Goal: Information Seeking & Learning: Learn about a topic

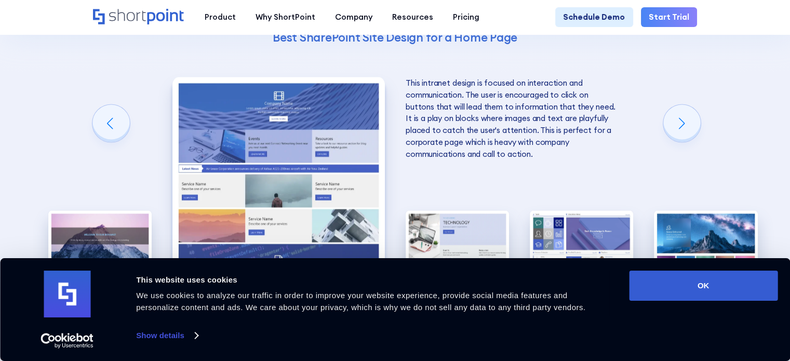
scroll to position [2080, 0]
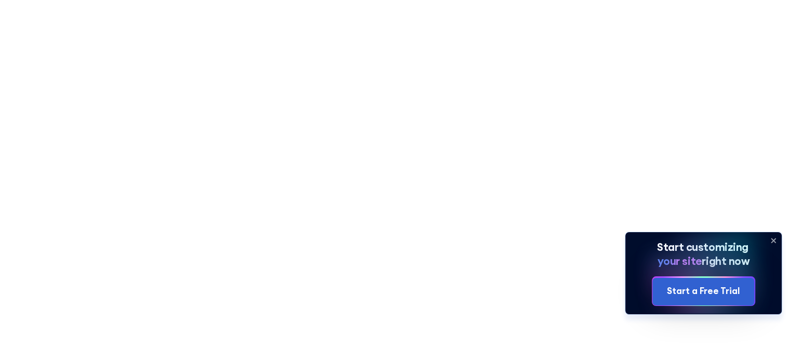
click at [773, 240] on icon at bounding box center [773, 240] width 4 height 4
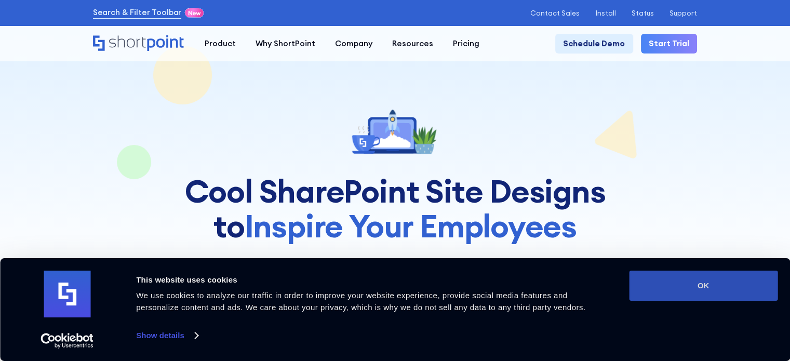
click at [696, 291] on button "OK" at bounding box center [703, 285] width 148 height 30
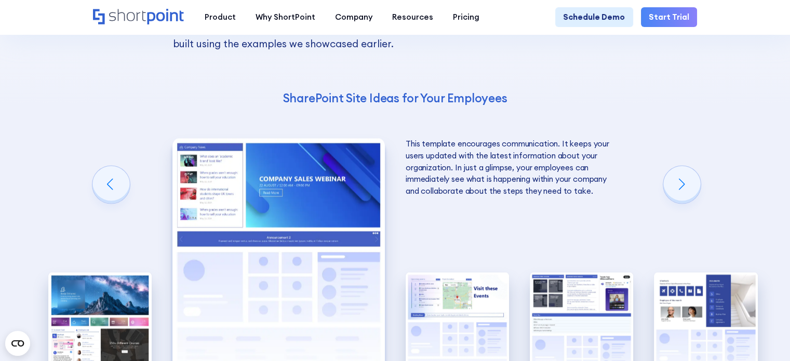
scroll to position [1713, 0]
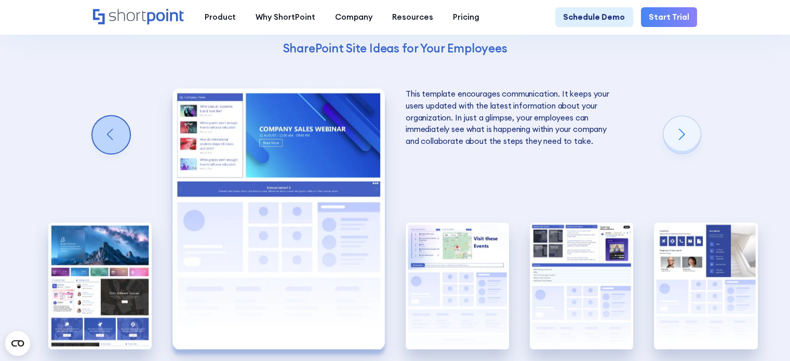
click at [114, 116] on div "Previous slide" at bounding box center [110, 134] width 37 height 37
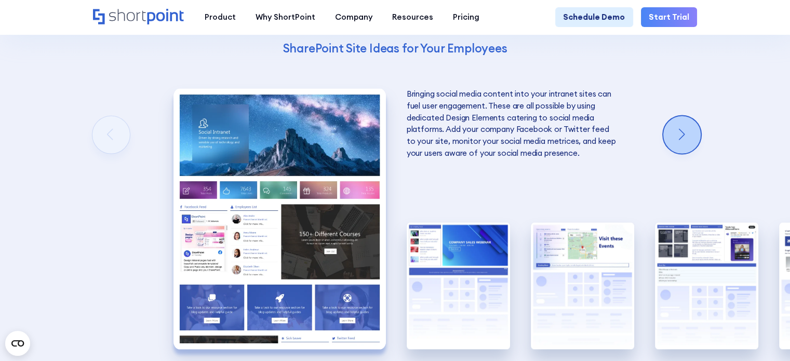
click at [696, 116] on div "Next slide" at bounding box center [681, 134] width 37 height 37
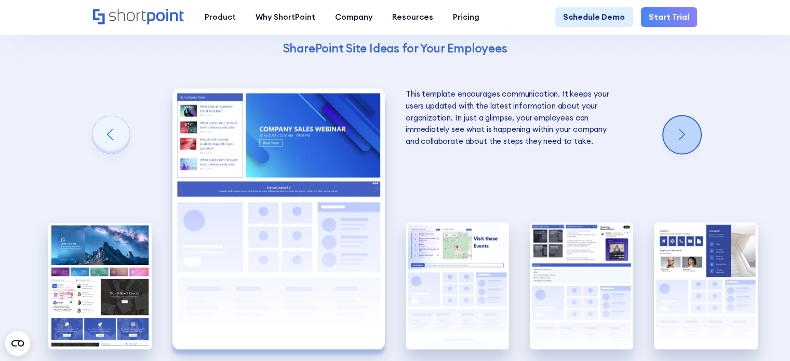
click at [696, 116] on div "Next slide" at bounding box center [681, 134] width 37 height 37
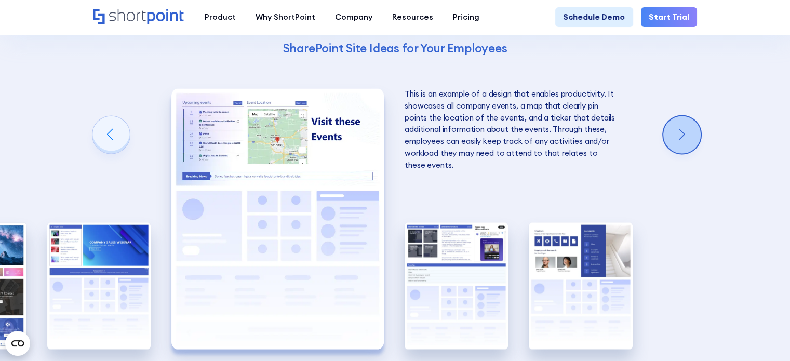
click at [696, 116] on div "Next slide" at bounding box center [681, 134] width 37 height 37
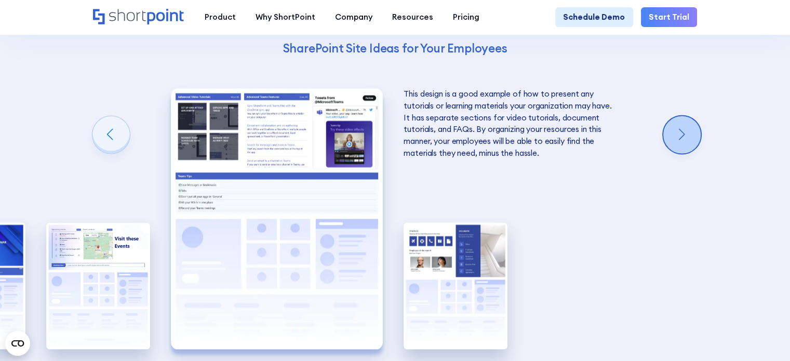
click at [696, 116] on div "Next slide" at bounding box center [681, 134] width 37 height 37
